Goal: Transaction & Acquisition: Purchase product/service

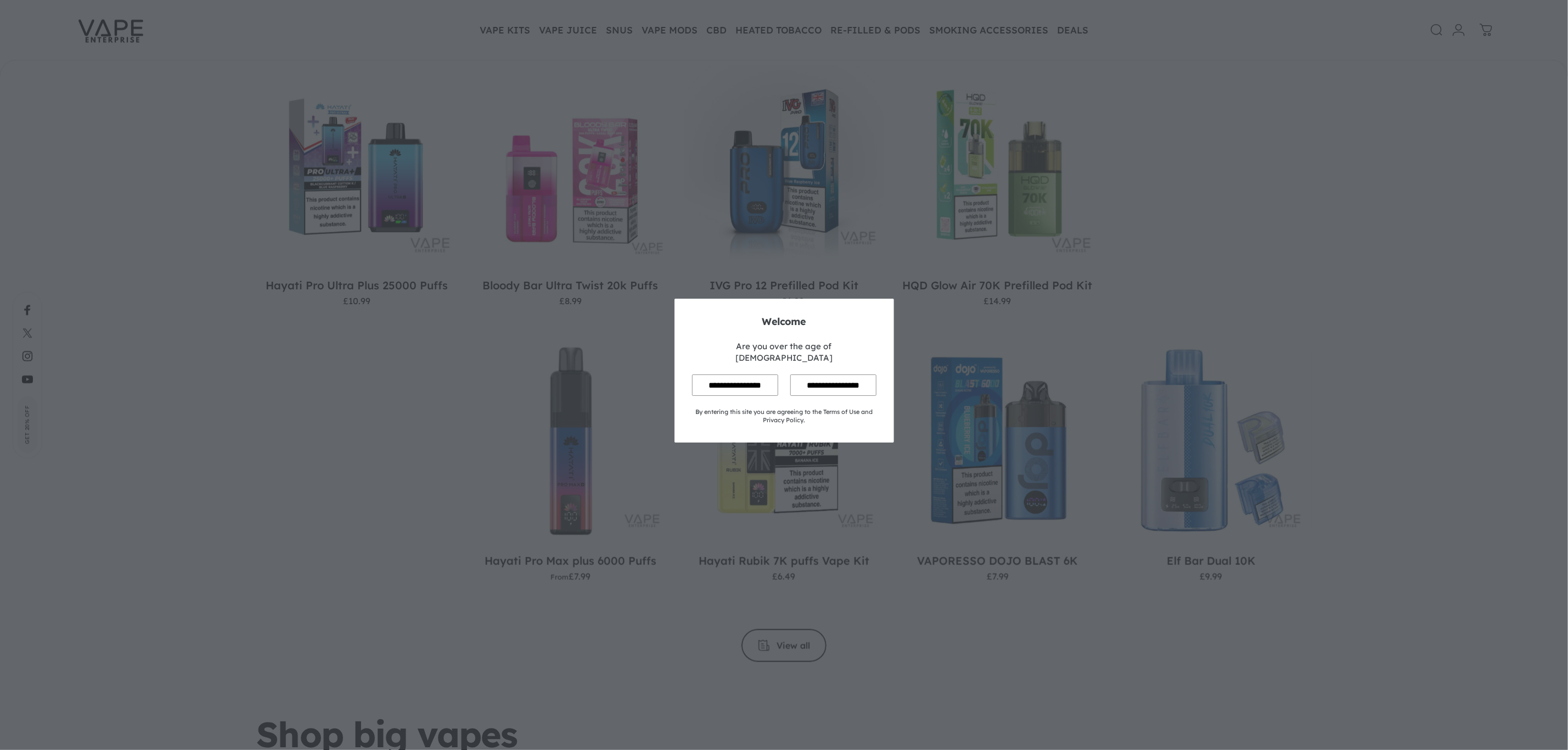
click at [730, 374] on input "**********" at bounding box center [735, 385] width 86 height 21
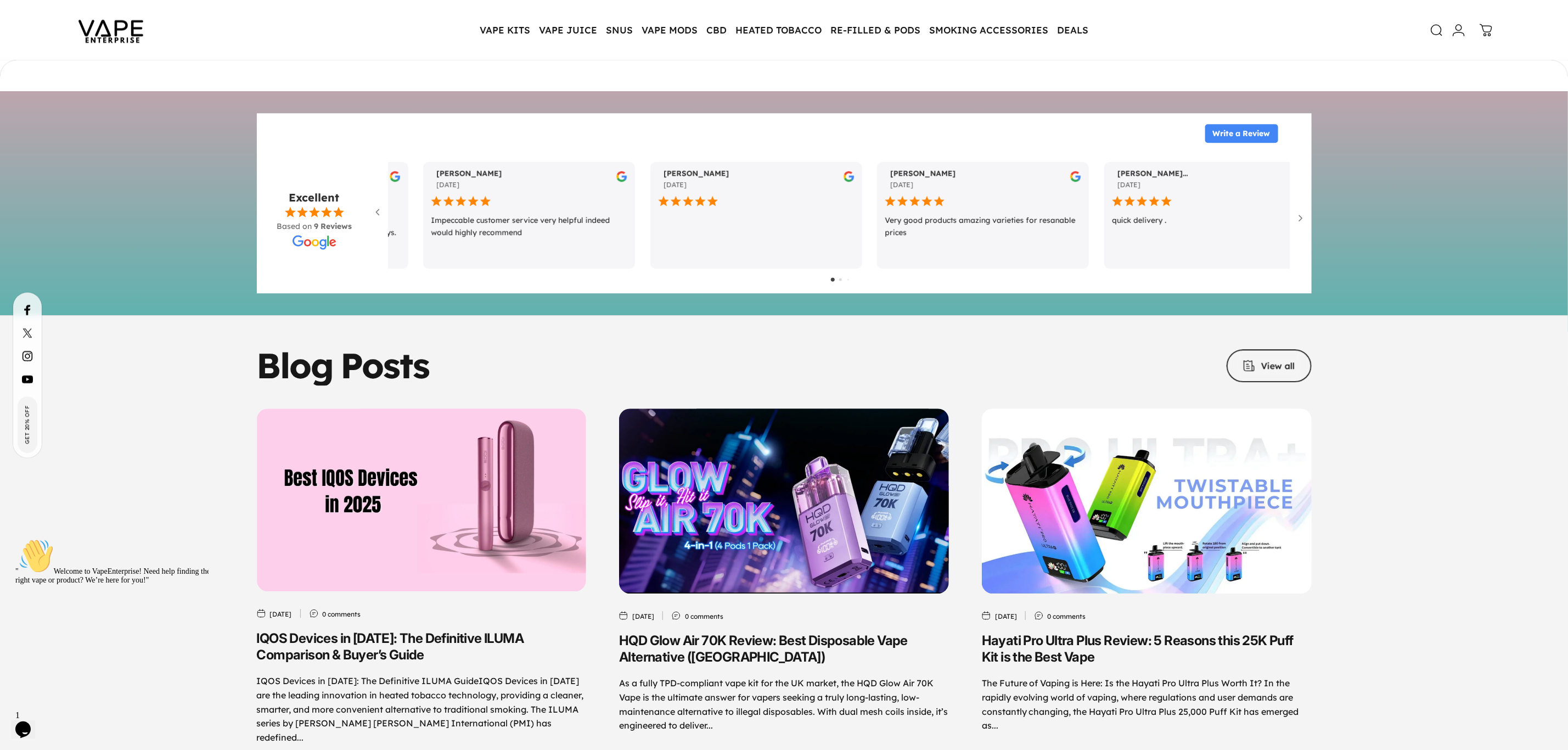
scroll to position [5105, 0]
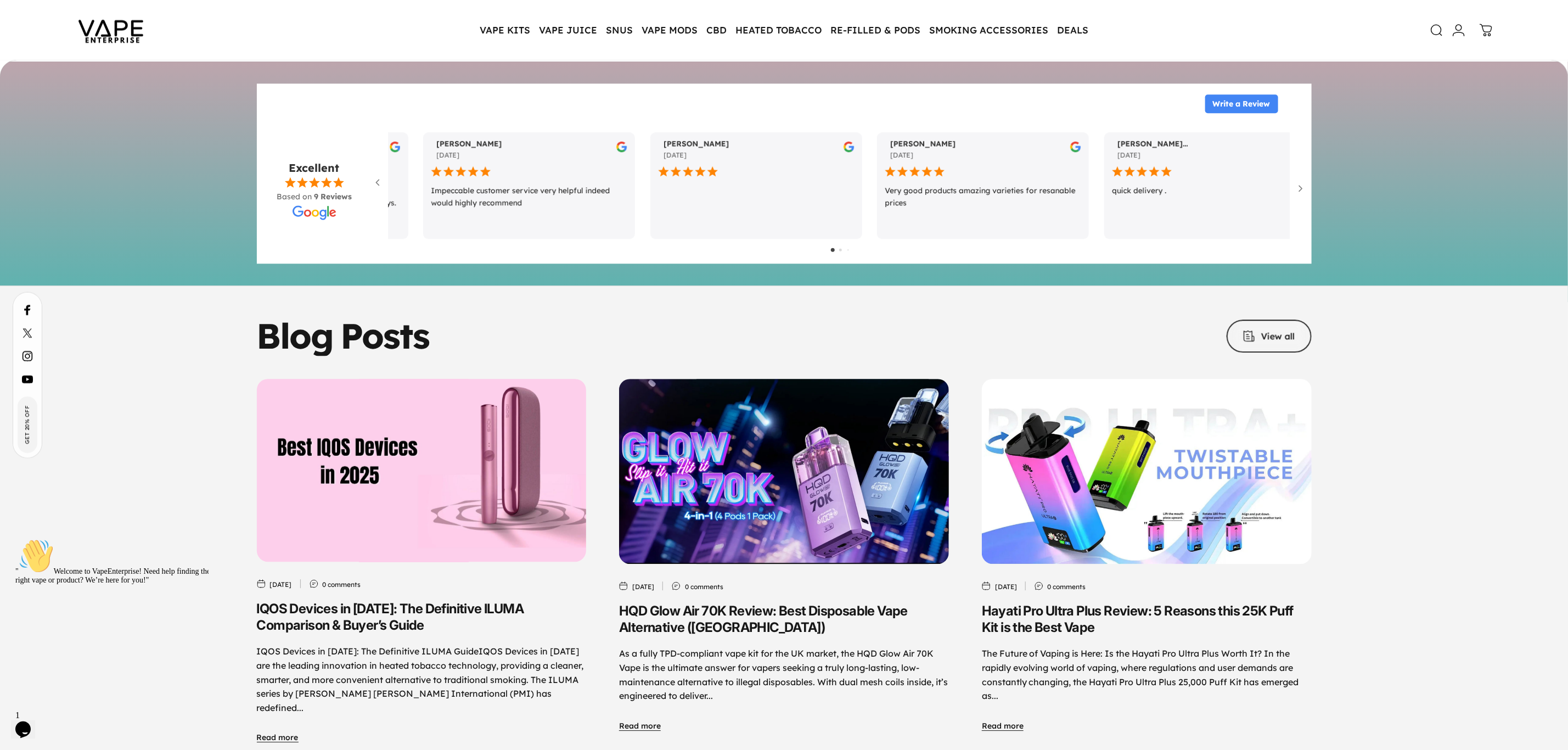
click at [455, 444] on img "IQOS Devices in 2025: The Definitive ILUMA Comparison & Buyer’s Guide" at bounding box center [421, 470] width 346 height 192
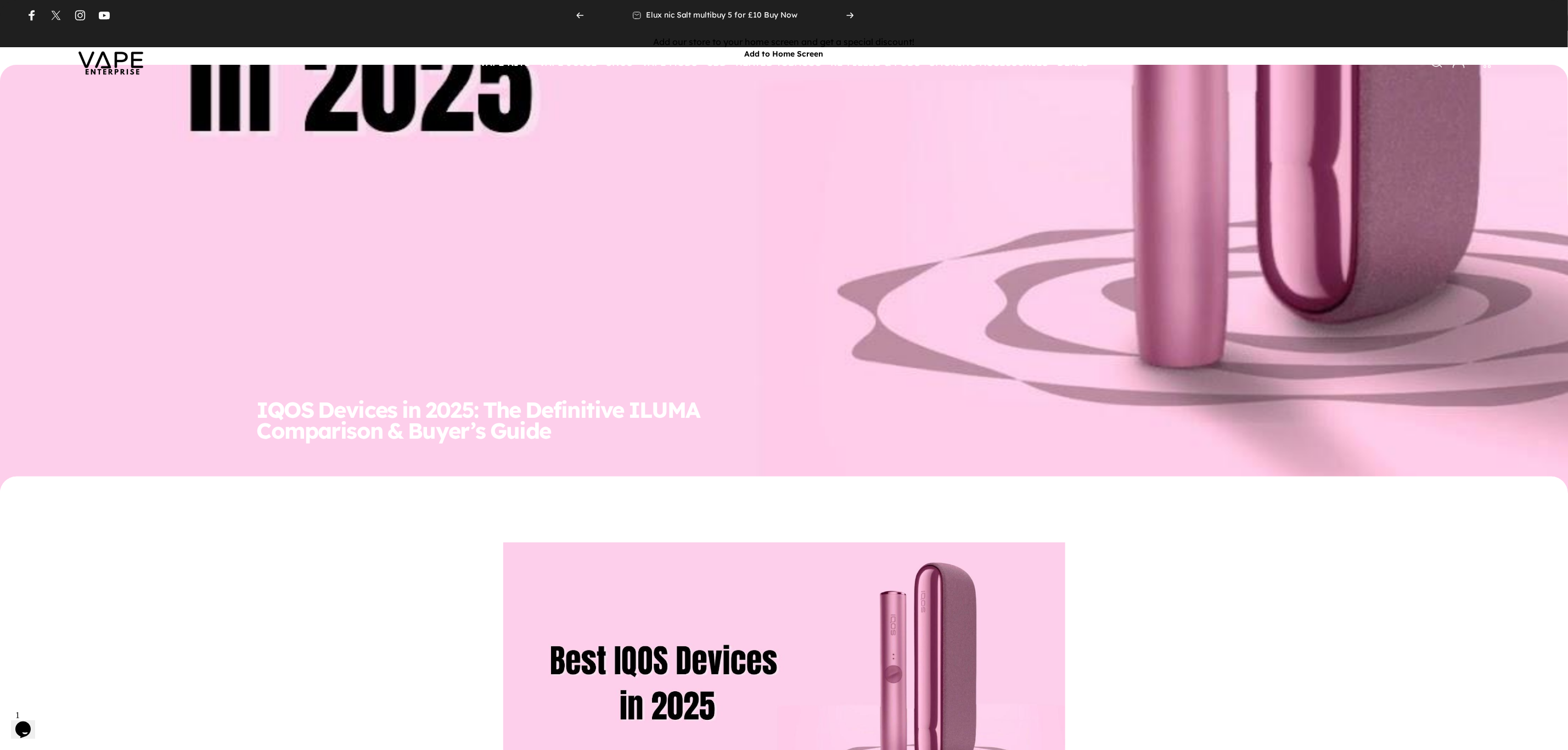
scroll to position [412, 0]
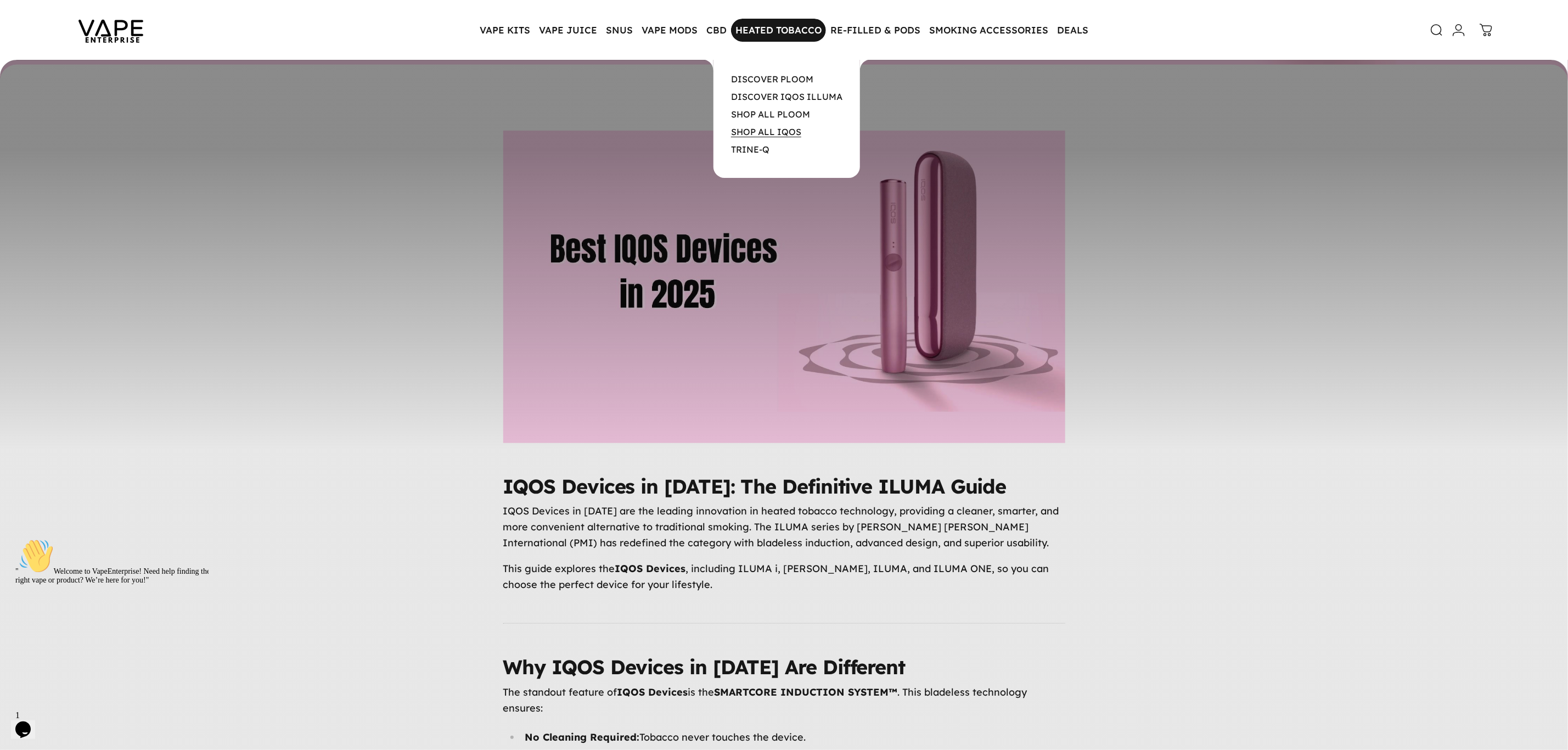
click at [786, 135] on link "SHOP ALL IQOS" at bounding box center [766, 131] width 70 height 11
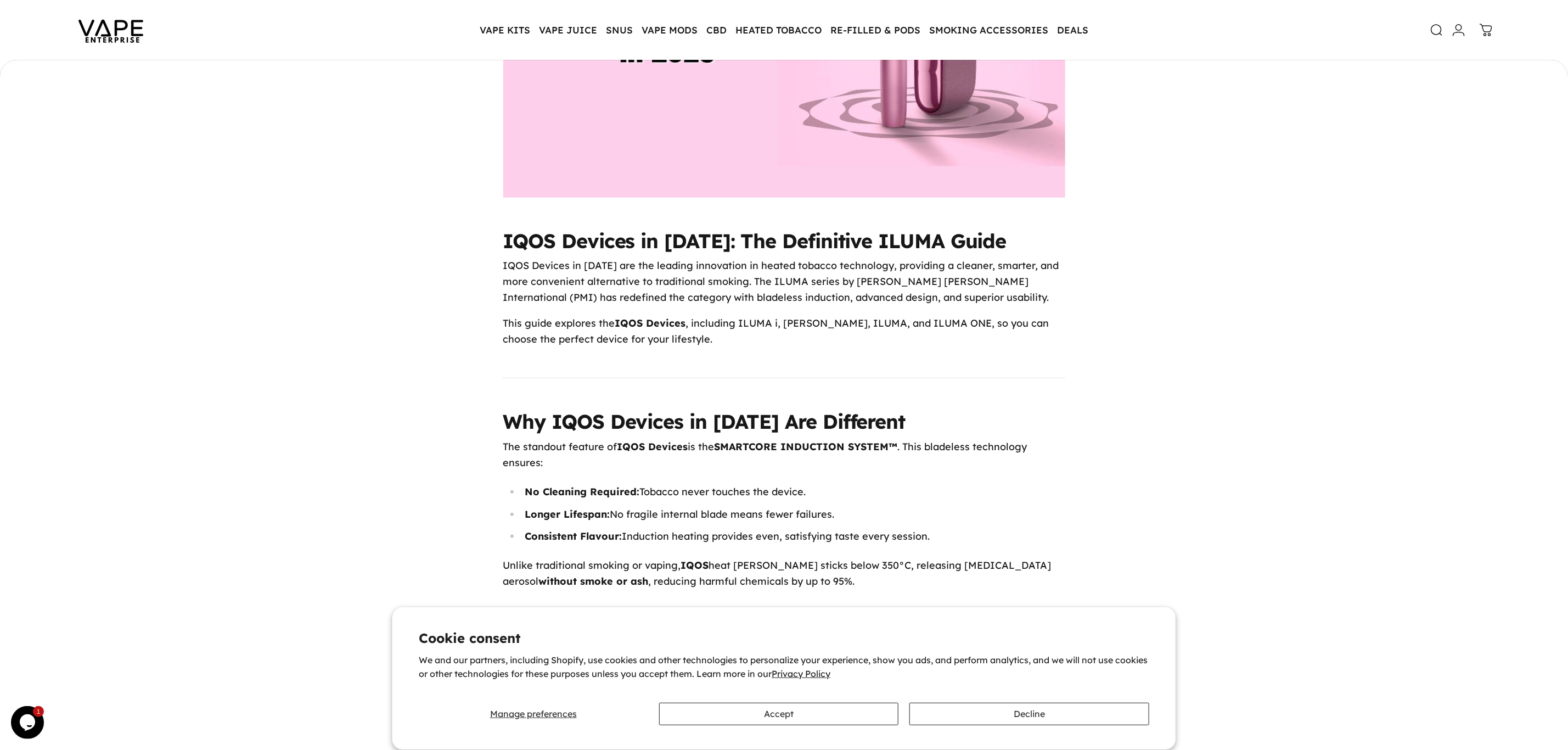
scroll to position [577, 0]
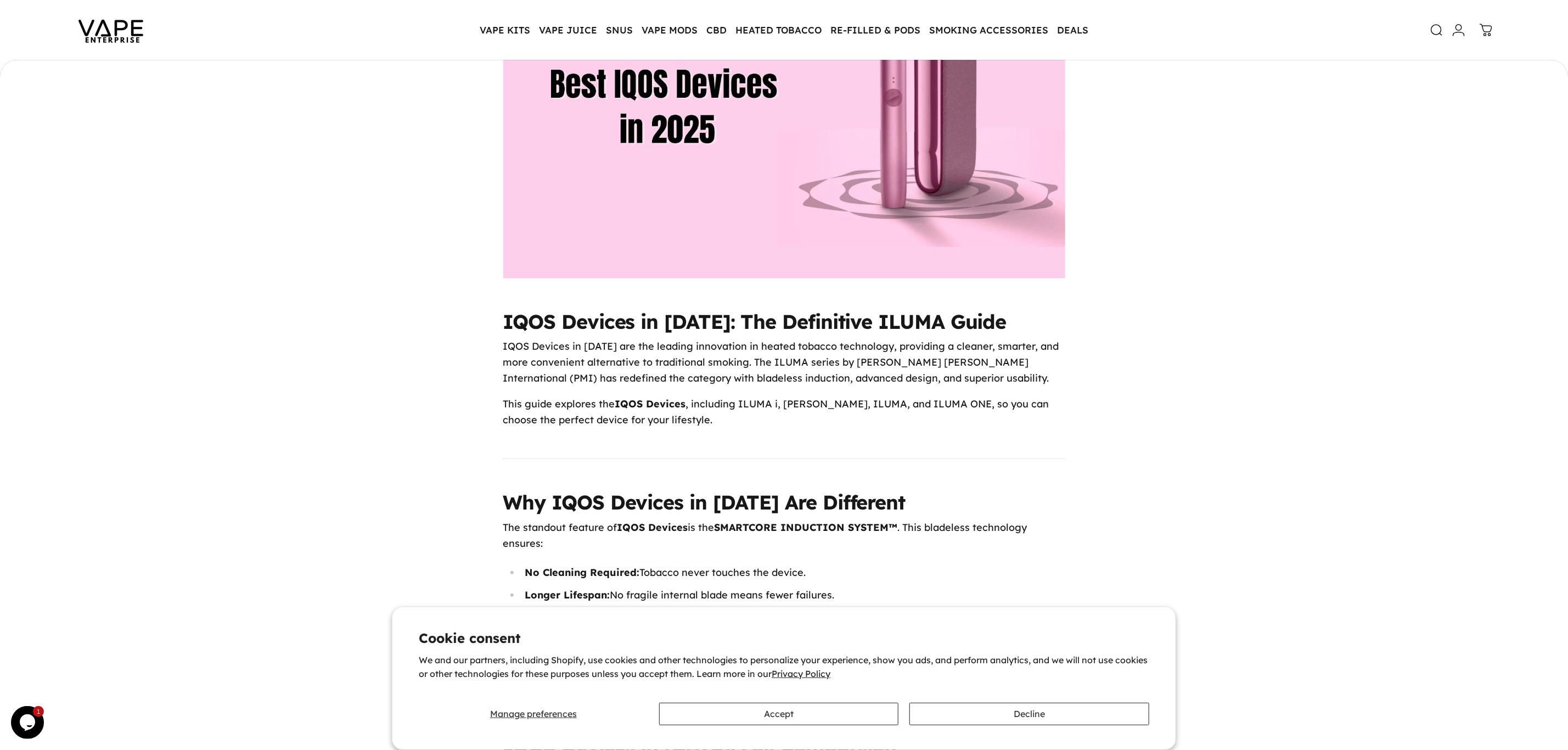
click at [102, 28] on img at bounding box center [111, 30] width 99 height 52
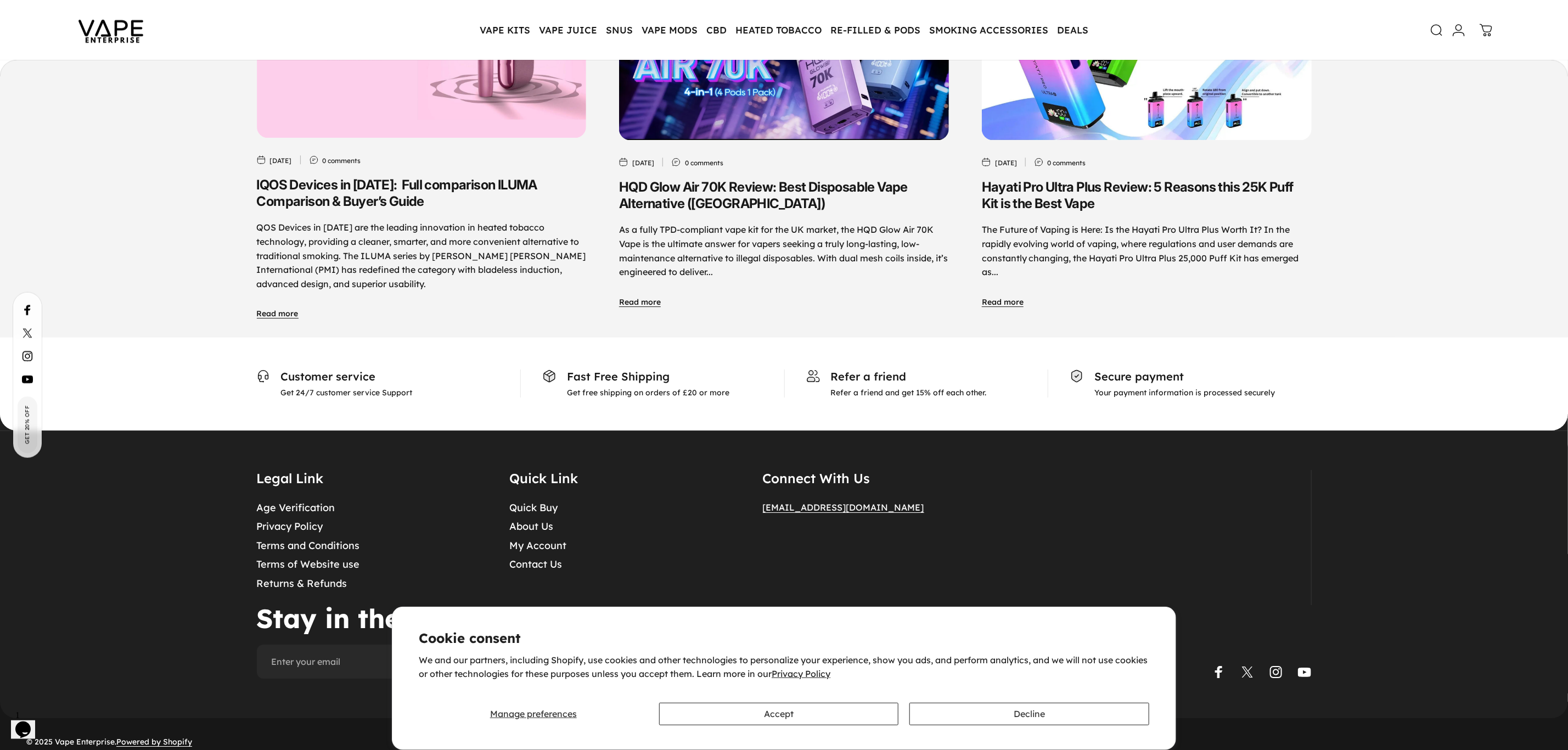
scroll to position [5446, 0]
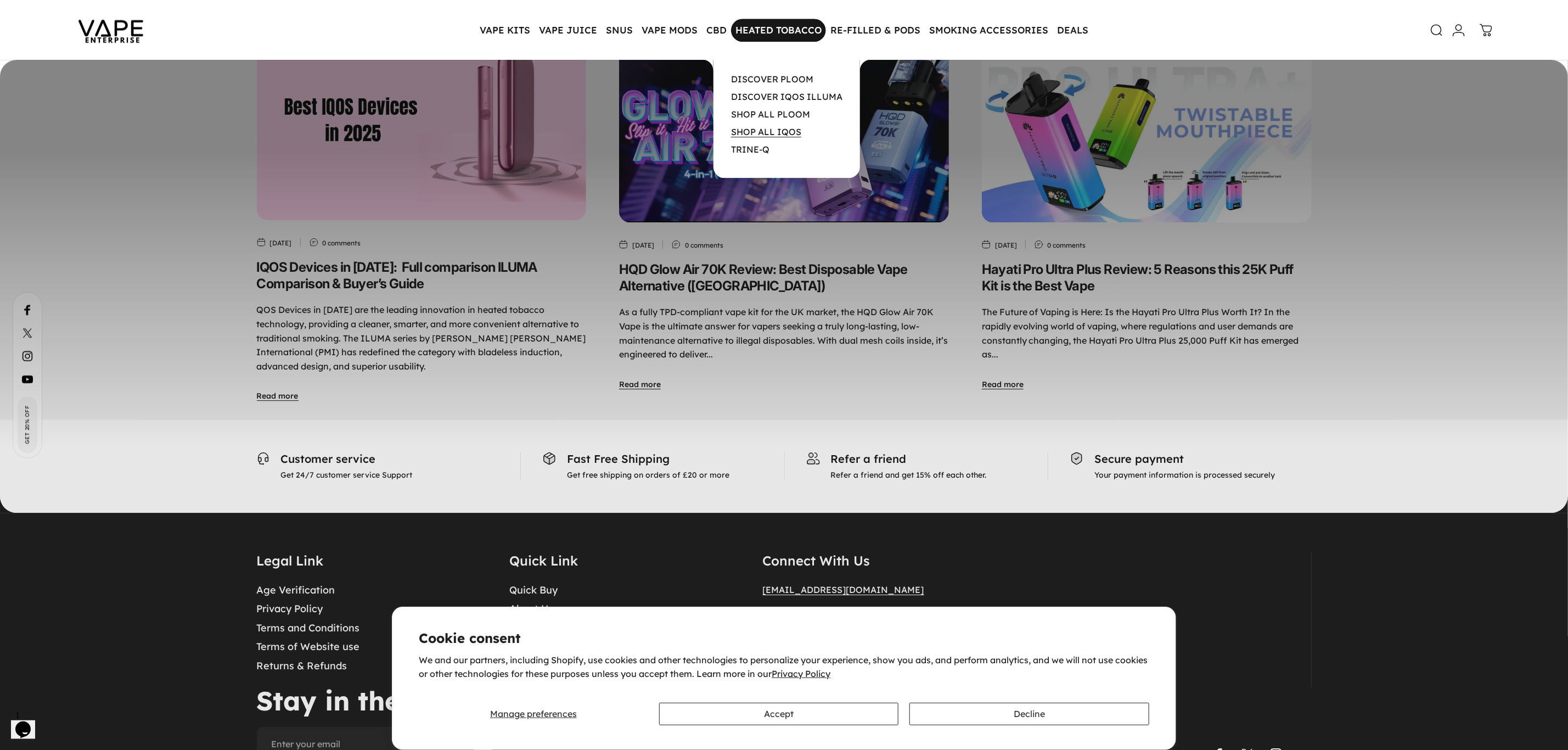
click at [764, 129] on link "SHOP ALL IQOS" at bounding box center [766, 131] width 70 height 11
